Goal: Communication & Community: Answer question/provide support

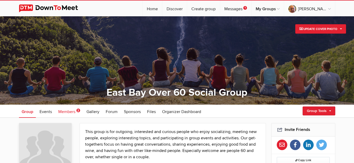
click at [65, 112] on span "Members" at bounding box center [66, 111] width 17 height 5
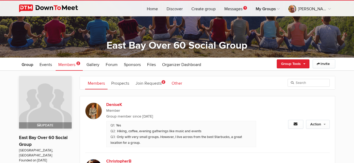
scroll to position [53, 0]
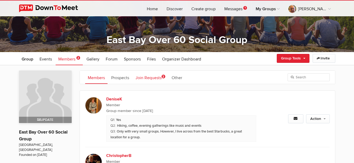
click at [148, 79] on link "Join Requests 2" at bounding box center [150, 77] width 35 height 13
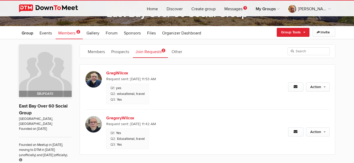
scroll to position [79, 0]
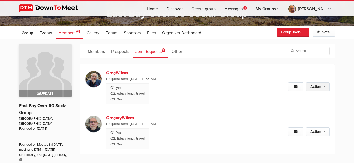
click at [316, 85] on link "Action" at bounding box center [318, 86] width 24 height 9
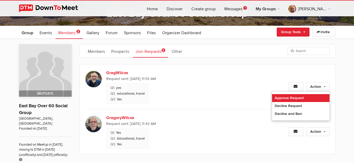
click at [301, 99] on link "Approve Request" at bounding box center [300, 98] width 57 height 8
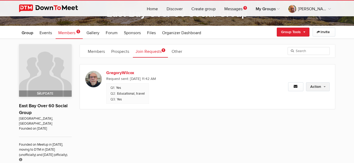
click at [318, 86] on link "Action" at bounding box center [318, 86] width 24 height 9
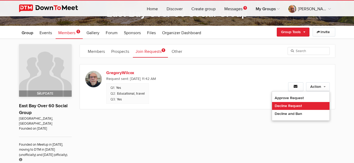
click at [299, 106] on link "Decline Request" at bounding box center [300, 106] width 57 height 8
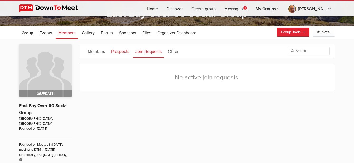
click at [119, 52] on link "Prospects" at bounding box center [120, 51] width 23 height 13
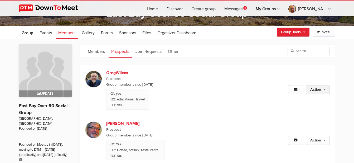
click at [318, 89] on link "Action" at bounding box center [318, 89] width 24 height 9
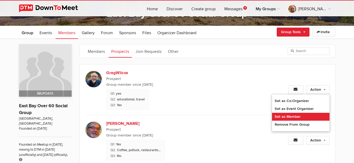
click at [290, 115] on link "Set as Member" at bounding box center [300, 117] width 57 height 8
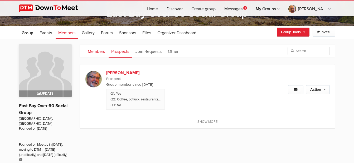
click at [97, 53] on link "Members" at bounding box center [96, 51] width 22 height 13
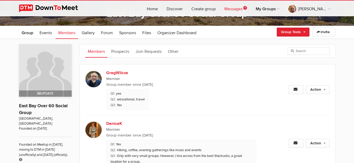
click at [248, 9] on link "Messages 1" at bounding box center [235, 9] width 31 height 16
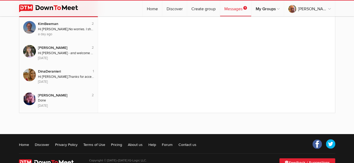
scroll to position [65, 0]
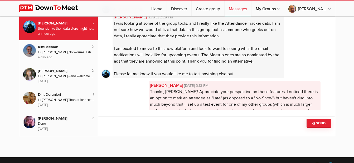
scroll to position [87, 0]
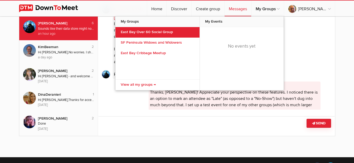
click at [183, 31] on link "East Bay Over 60 Social Group" at bounding box center [157, 32] width 84 height 11
